Goal: Task Accomplishment & Management: Use online tool/utility

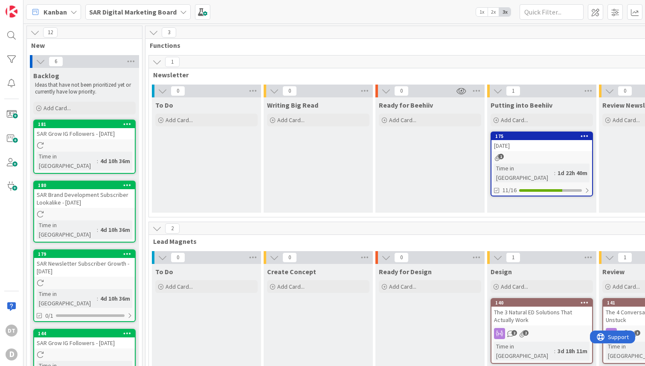
click at [520, 147] on div "[DATE]" at bounding box center [541, 145] width 101 height 11
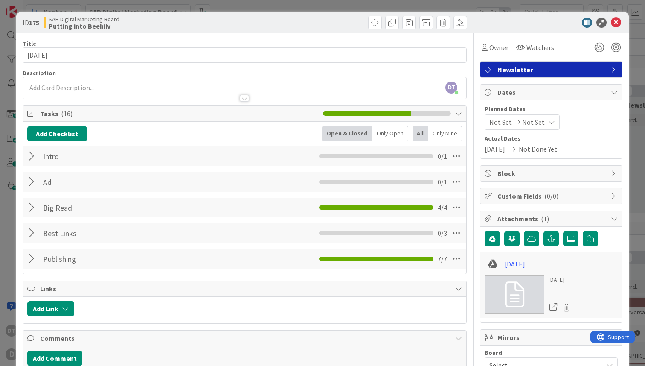
click at [29, 152] on div at bounding box center [32, 155] width 11 height 15
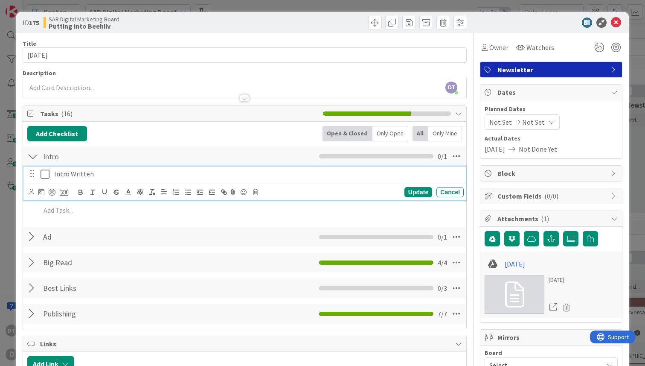
click at [44, 174] on icon at bounding box center [45, 174] width 9 height 10
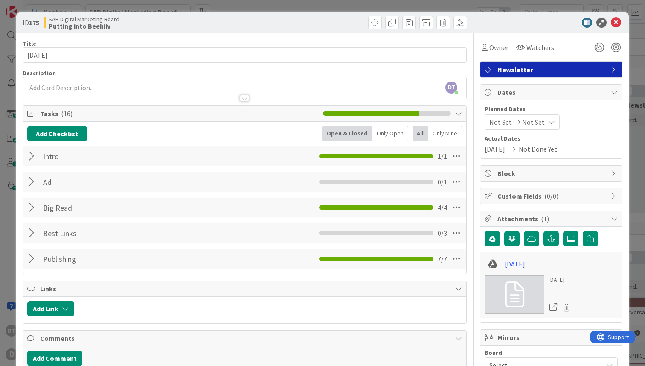
click at [32, 236] on div at bounding box center [32, 232] width 11 height 15
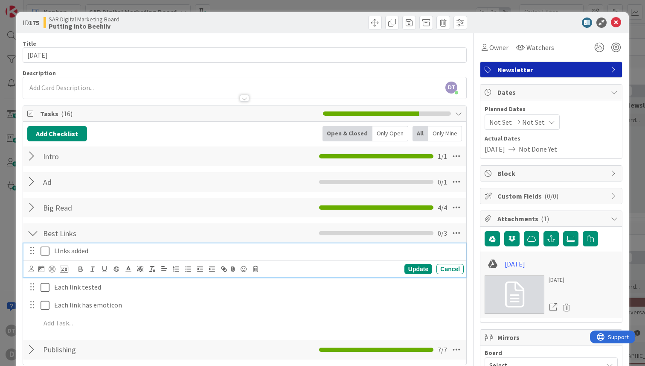
click at [44, 252] on icon at bounding box center [45, 251] width 9 height 10
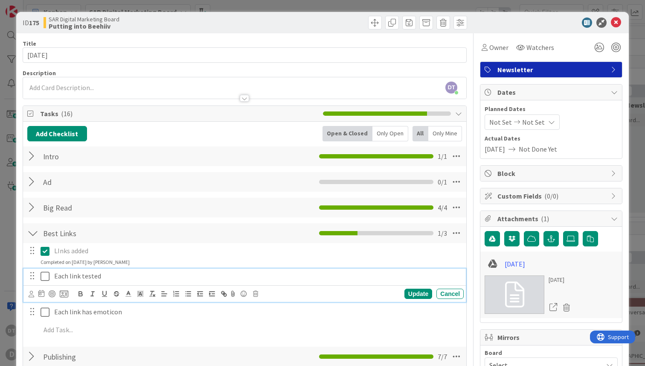
click at [46, 276] on icon at bounding box center [45, 276] width 9 height 10
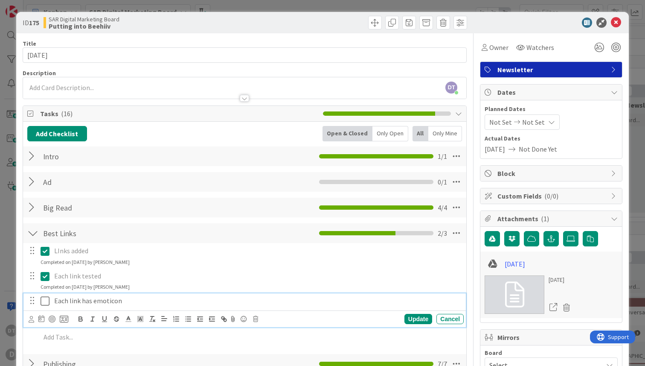
click at [46, 303] on icon at bounding box center [45, 301] width 9 height 10
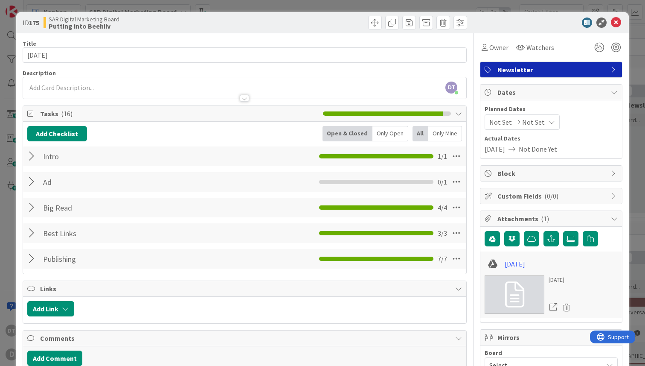
click at [31, 254] on div at bounding box center [32, 258] width 11 height 15
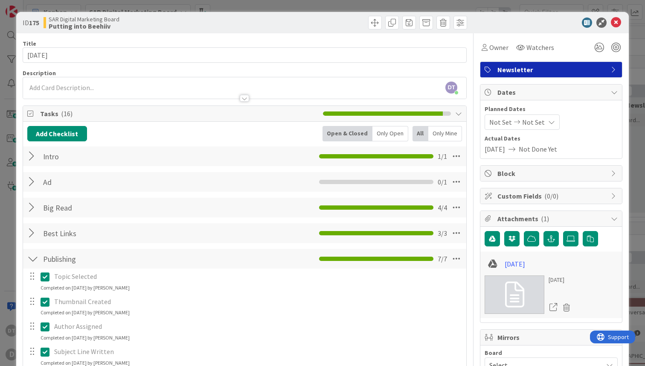
click at [30, 257] on div at bounding box center [32, 258] width 11 height 15
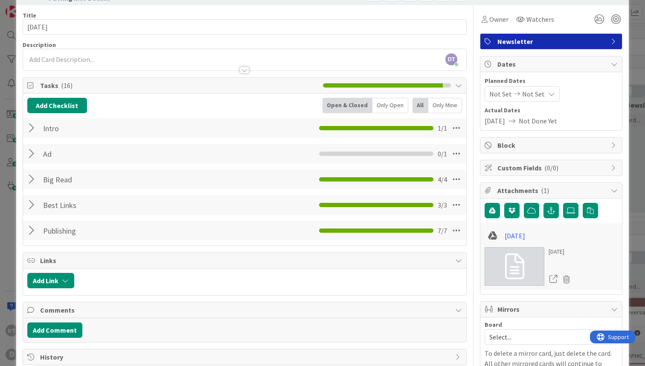
scroll to position [76, 0]
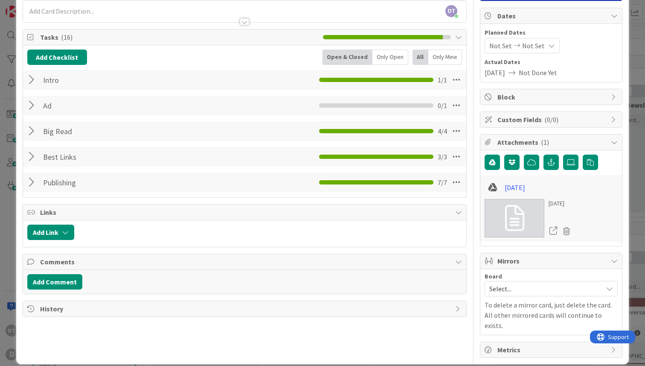
click at [34, 181] on div at bounding box center [32, 181] width 11 height 15
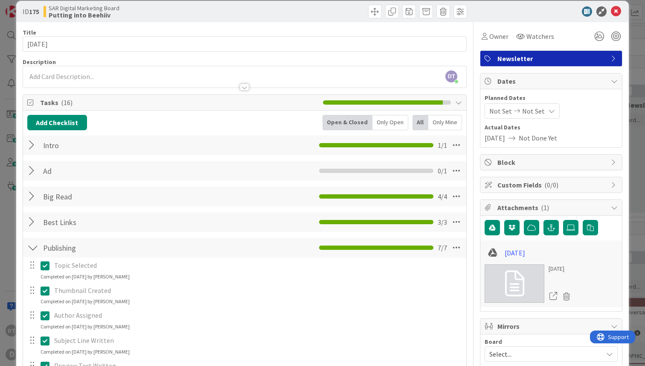
scroll to position [0, 0]
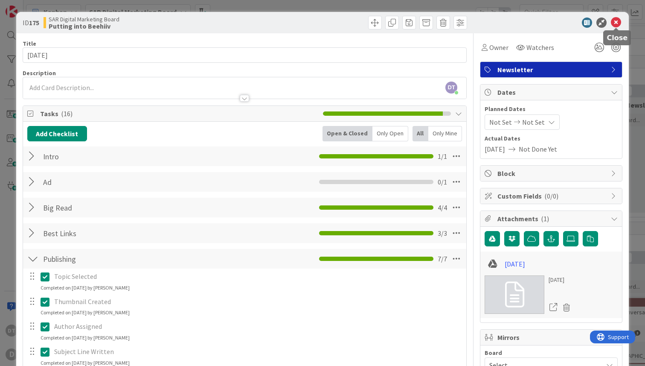
click at [616, 20] on icon at bounding box center [616, 22] width 10 height 10
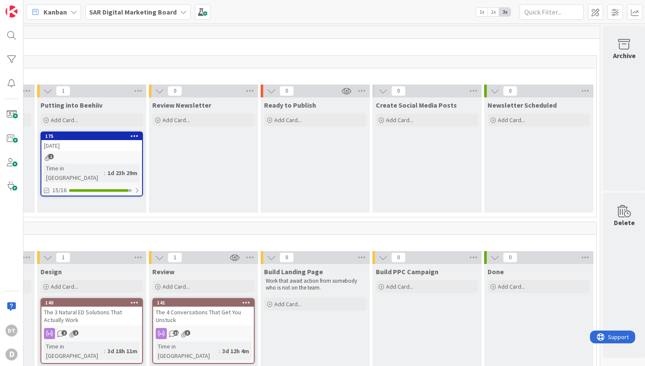
scroll to position [0, 450]
